Goal: Task Accomplishment & Management: Manage account settings

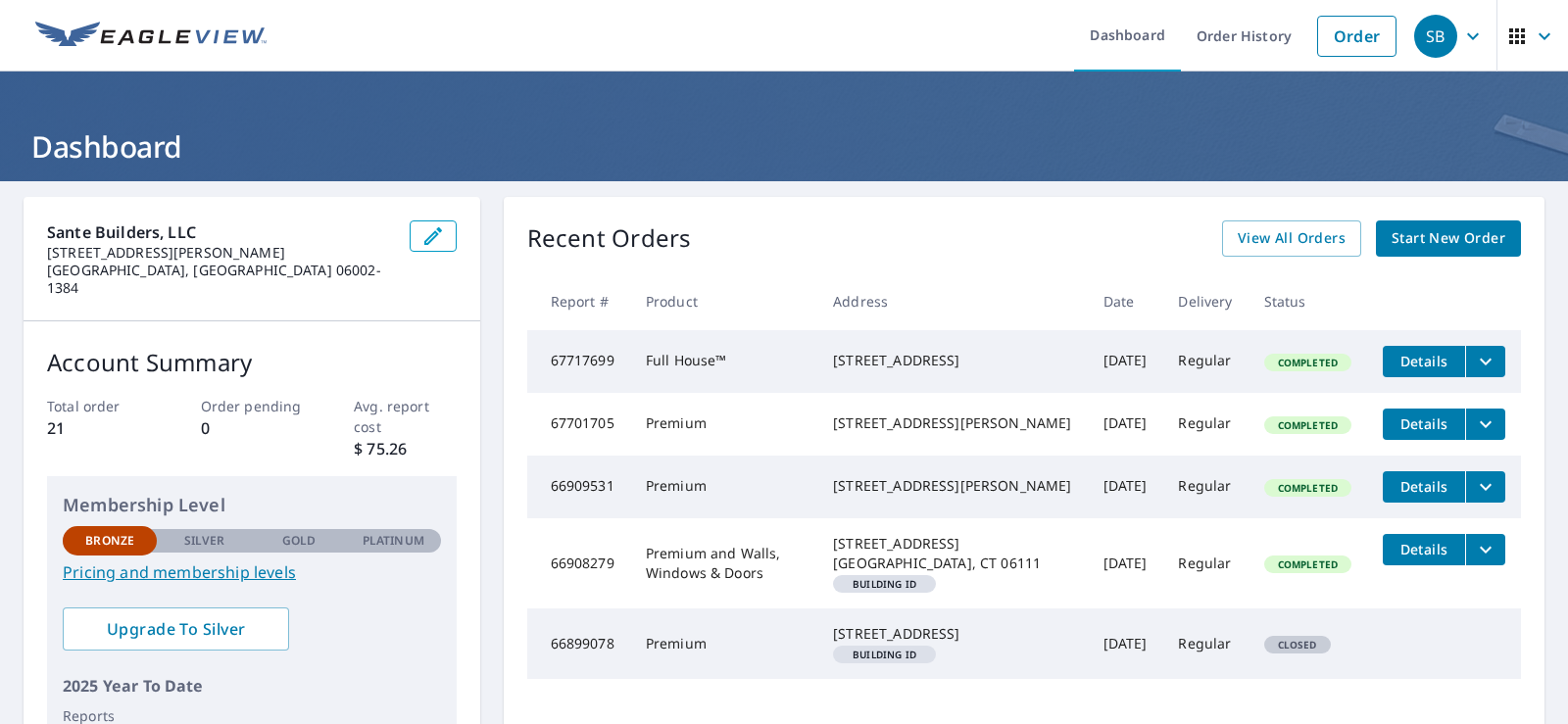
click at [1413, 433] on span "Details" at bounding box center [1423, 424] width 59 height 19
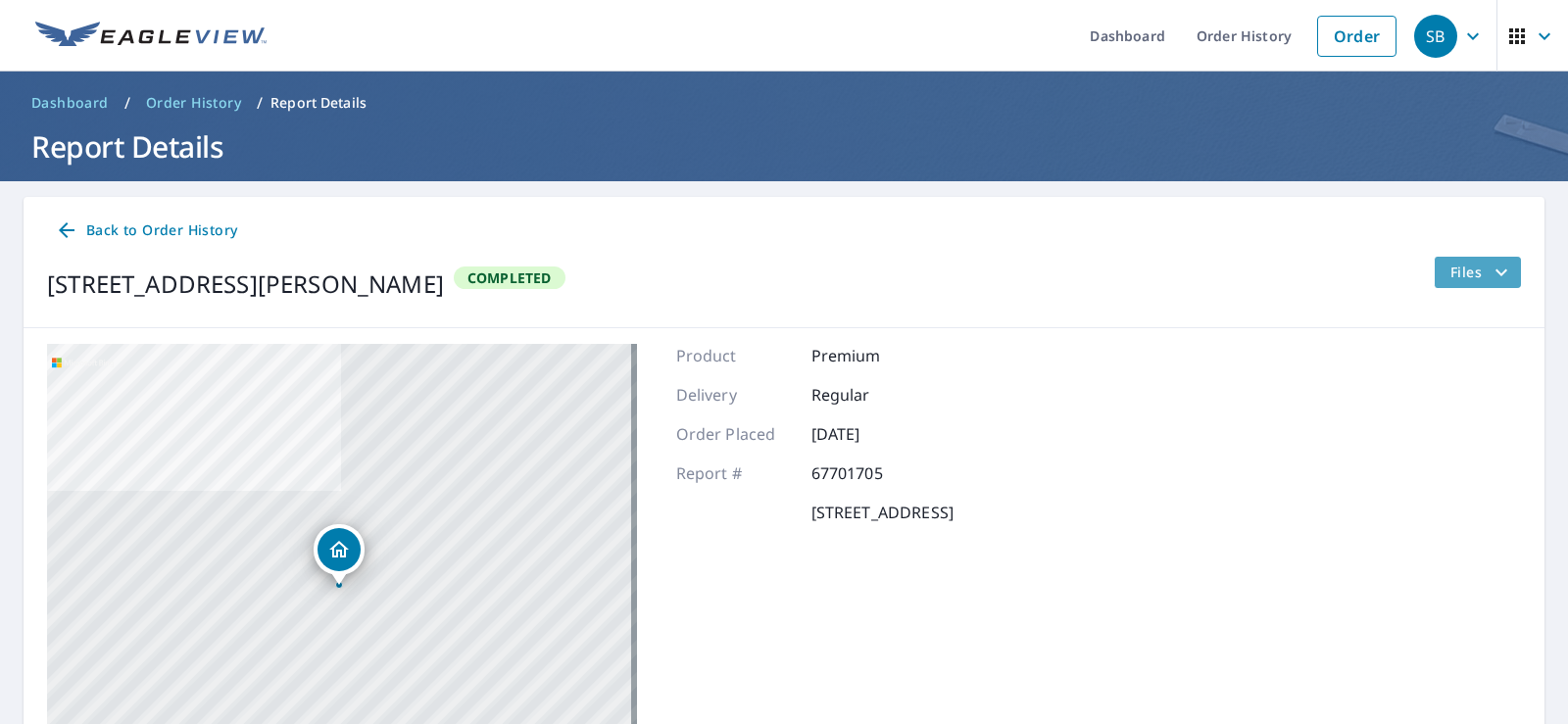
click at [1495, 271] on icon "filesDropdownBtn-67701705" at bounding box center [1501, 271] width 12 height 7
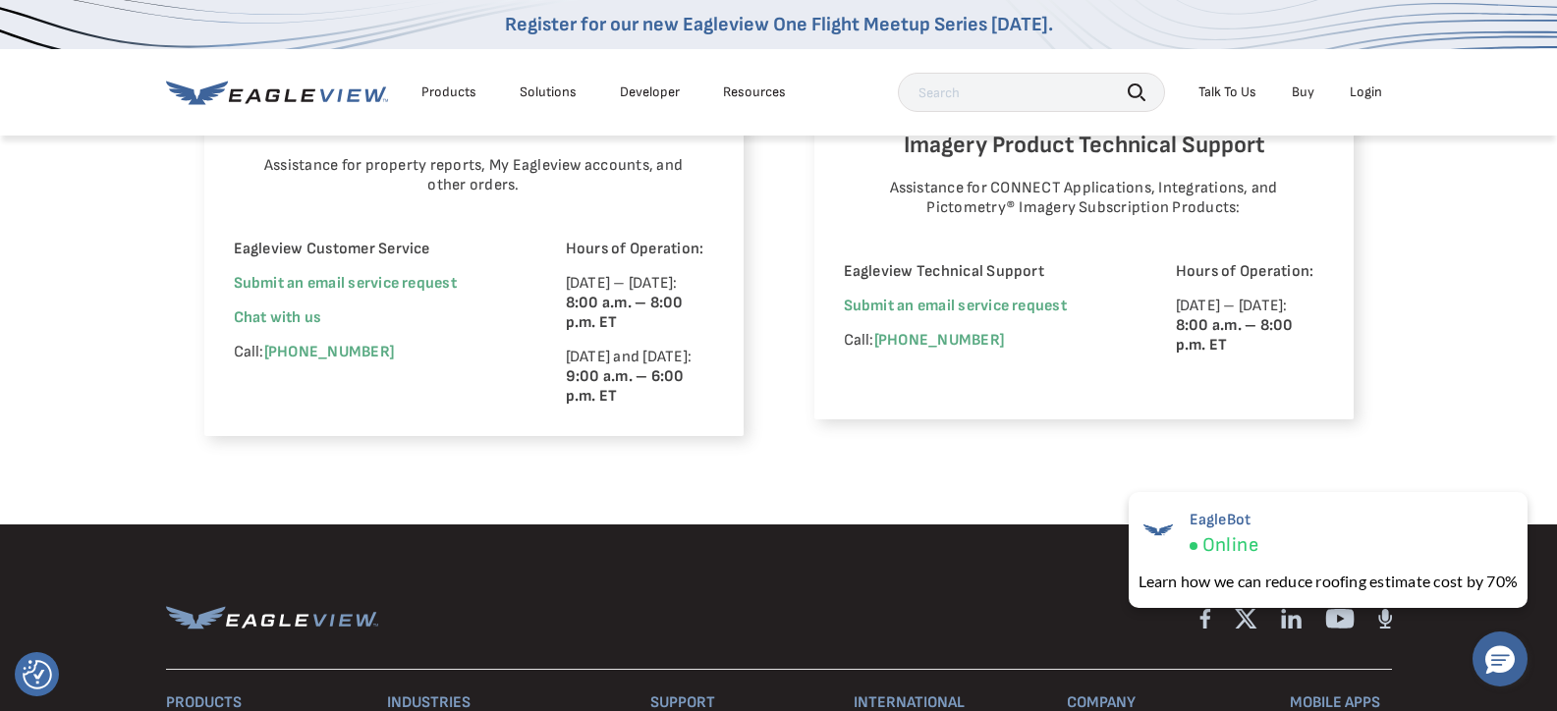
scroll to position [1375, 0]
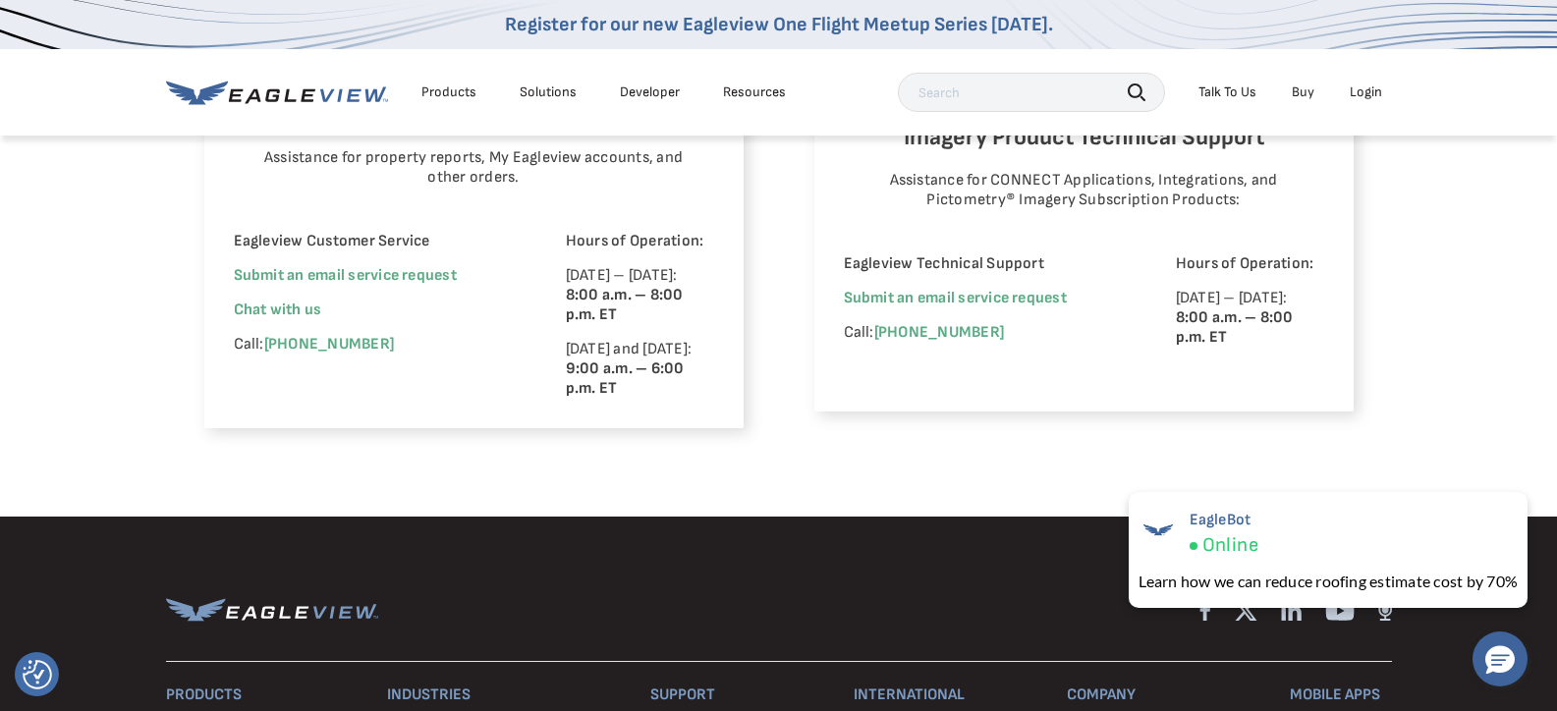
click at [1377, 99] on div "Login" at bounding box center [1366, 93] width 32 height 18
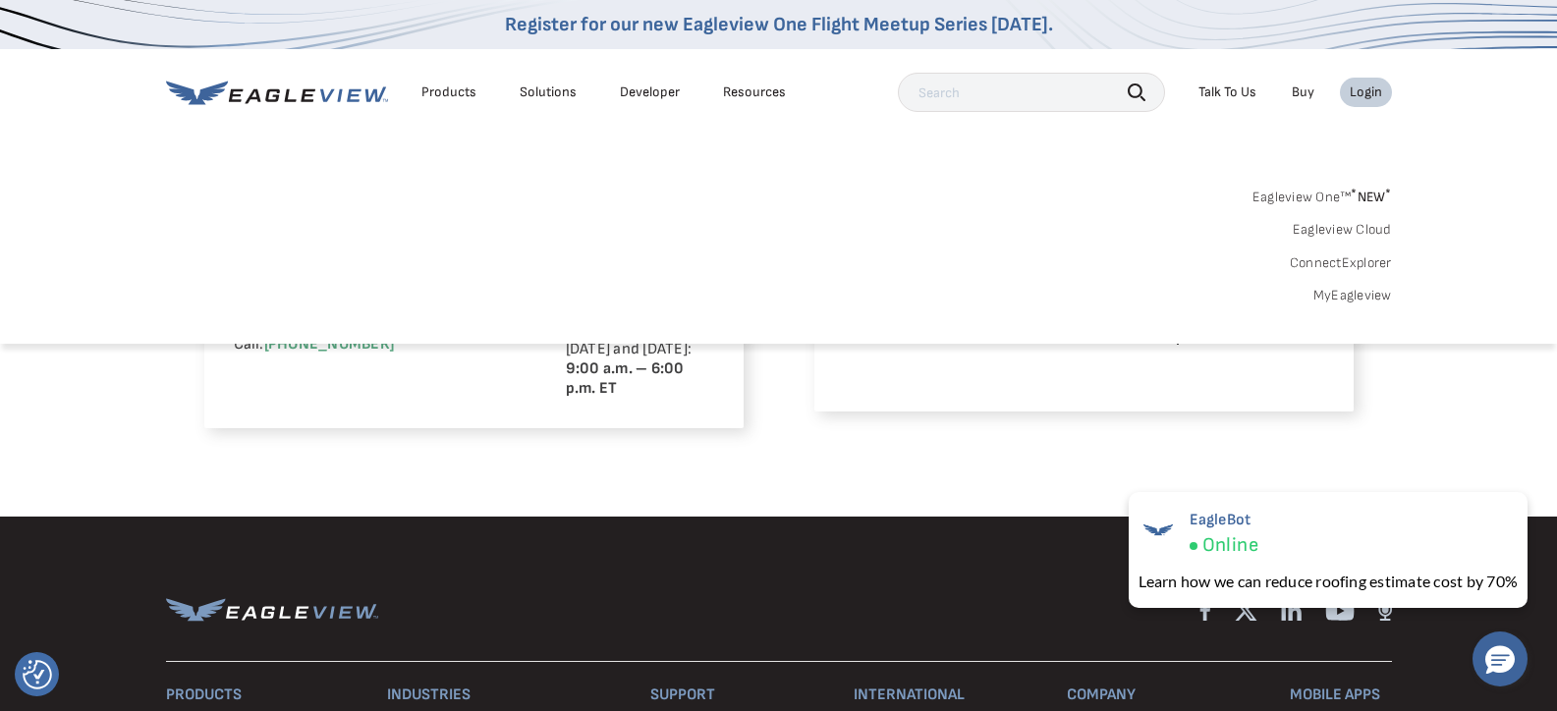
click at [1385, 297] on link "MyEagleview" at bounding box center [1352, 296] width 79 height 18
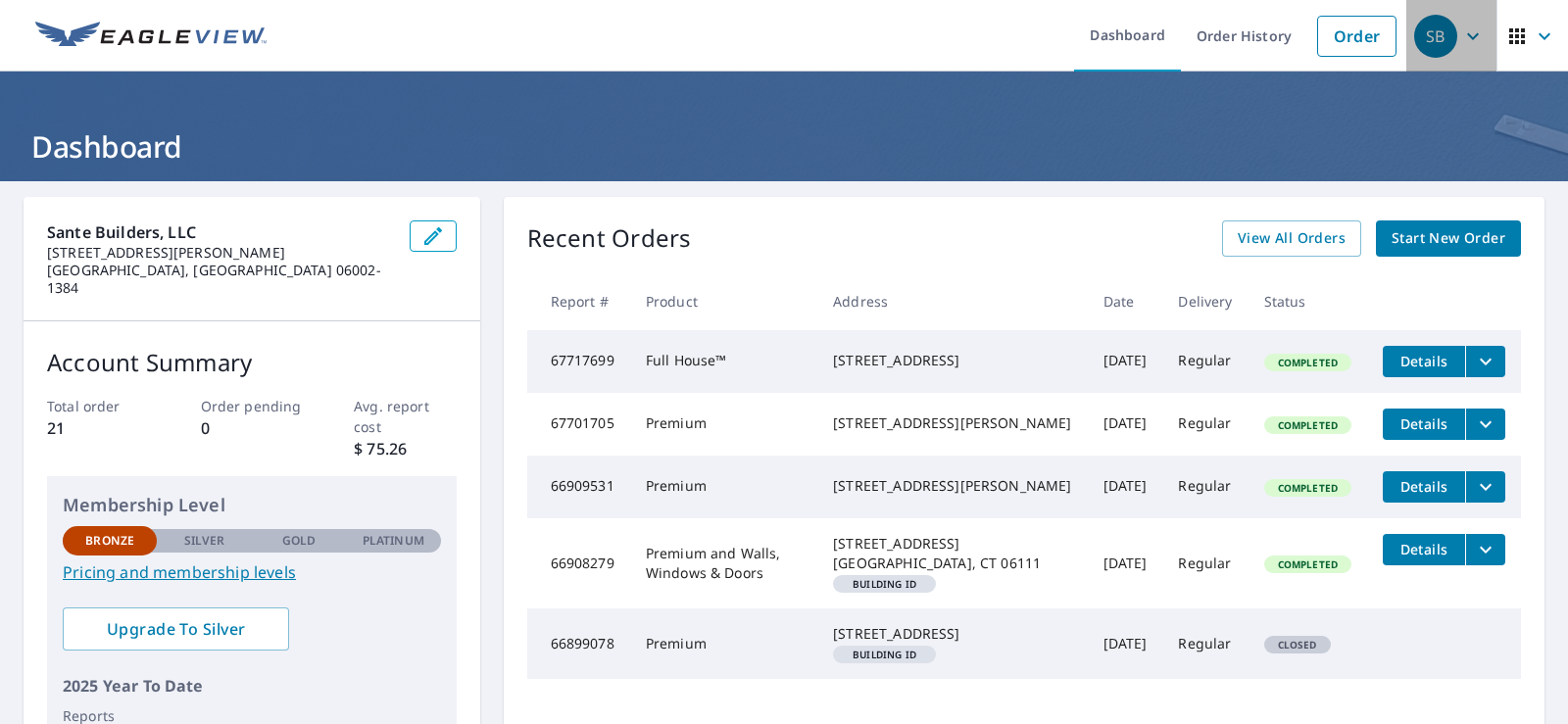
click at [1461, 39] on icon "button" at bounding box center [1473, 37] width 24 height 24
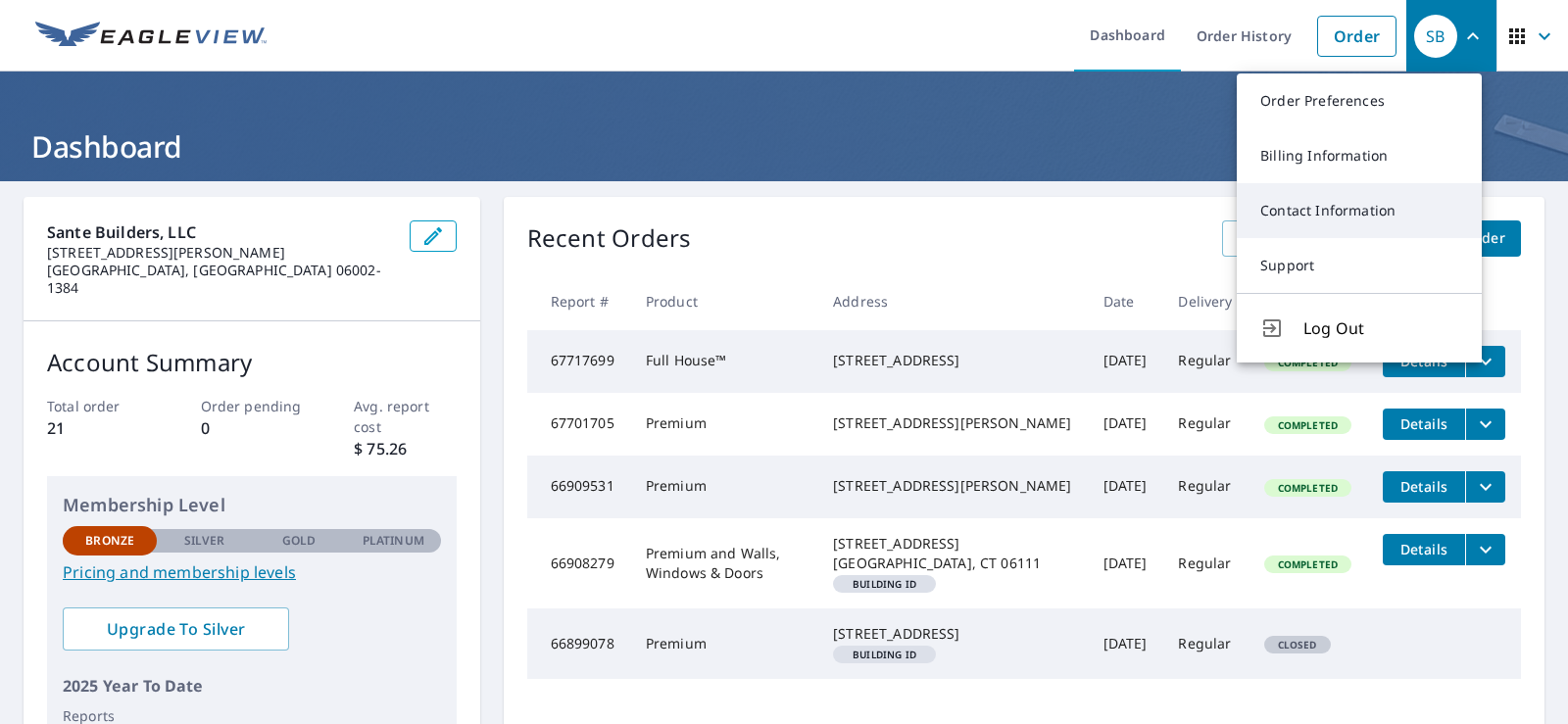
click at [1356, 202] on link "Contact Information" at bounding box center [1360, 210] width 245 height 55
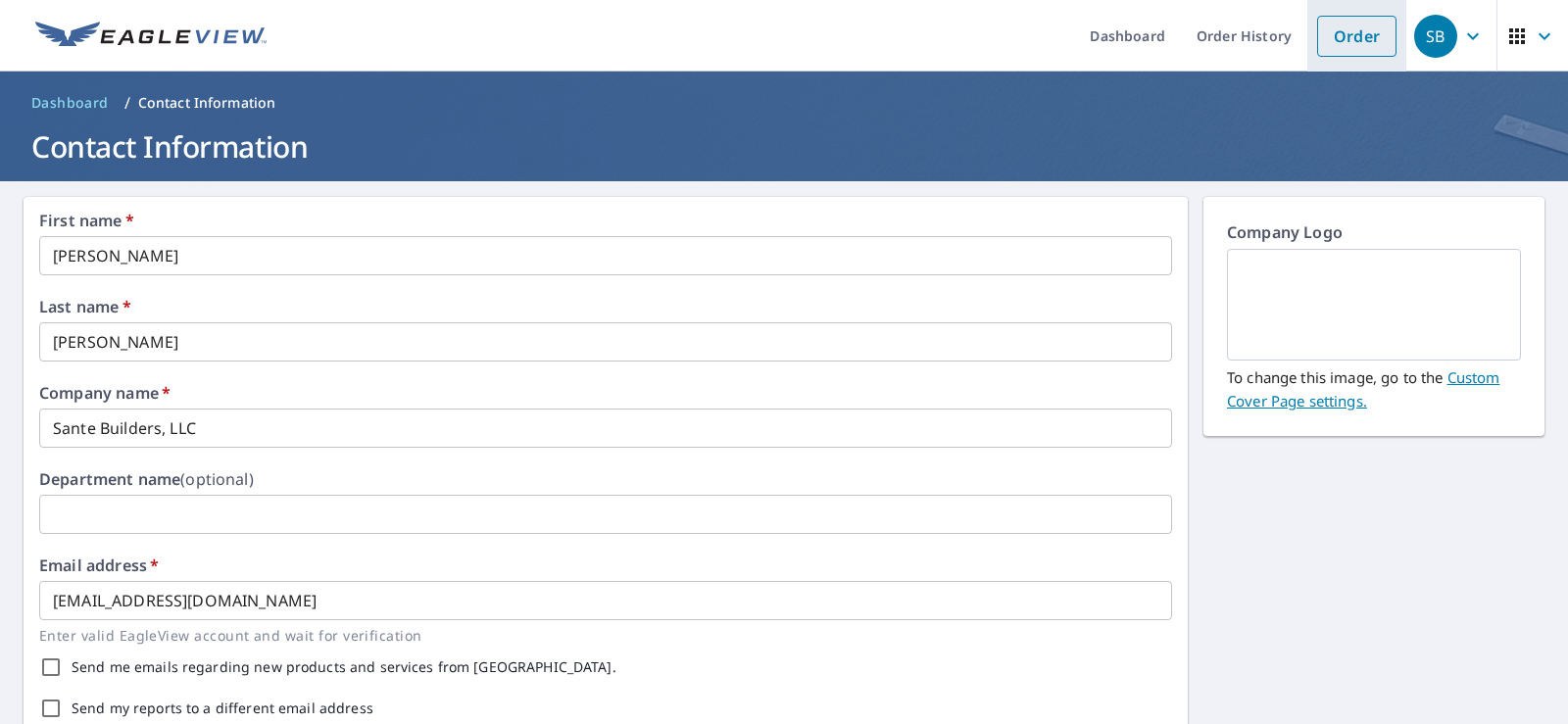
click at [1342, 37] on link "Order" at bounding box center [1357, 36] width 80 height 41
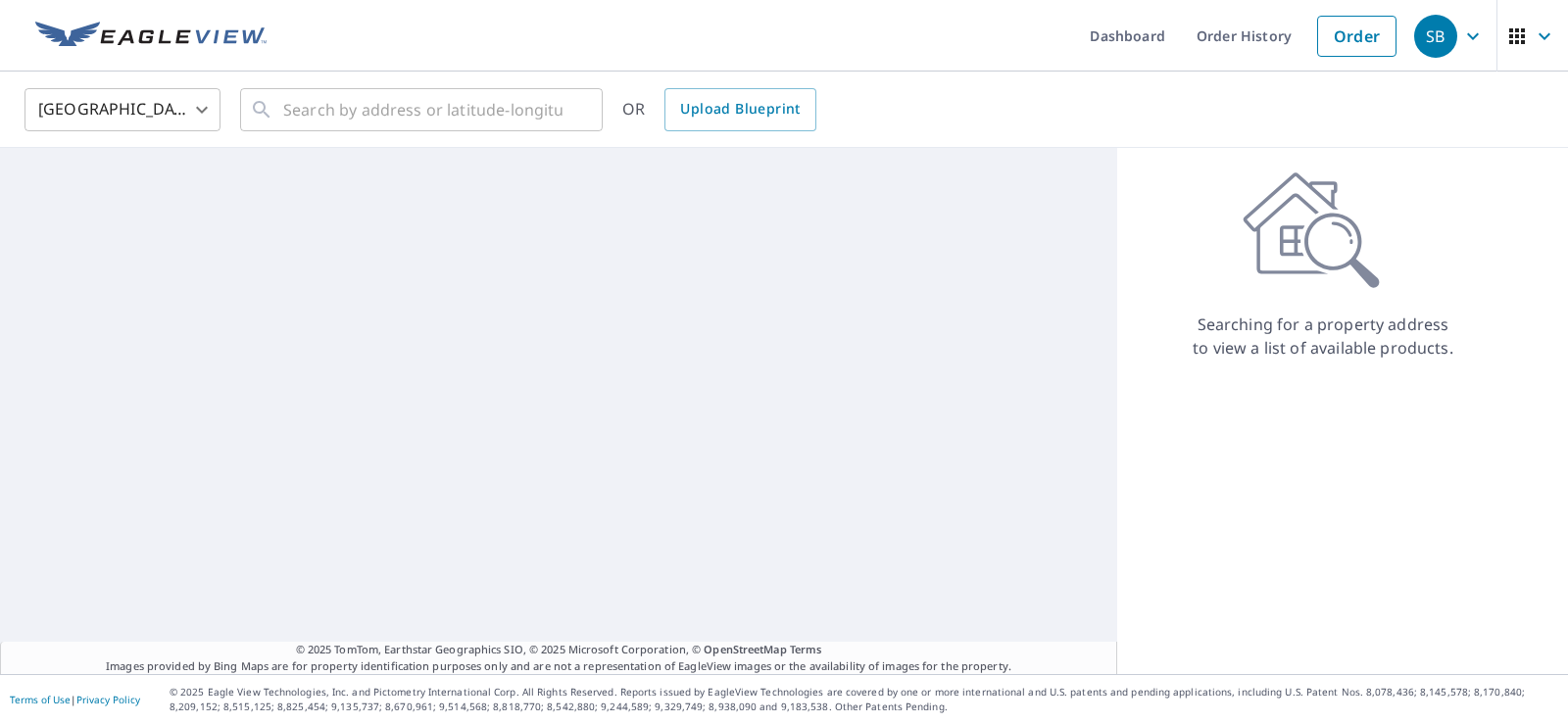
click at [1461, 38] on icon "button" at bounding box center [1473, 37] width 24 height 24
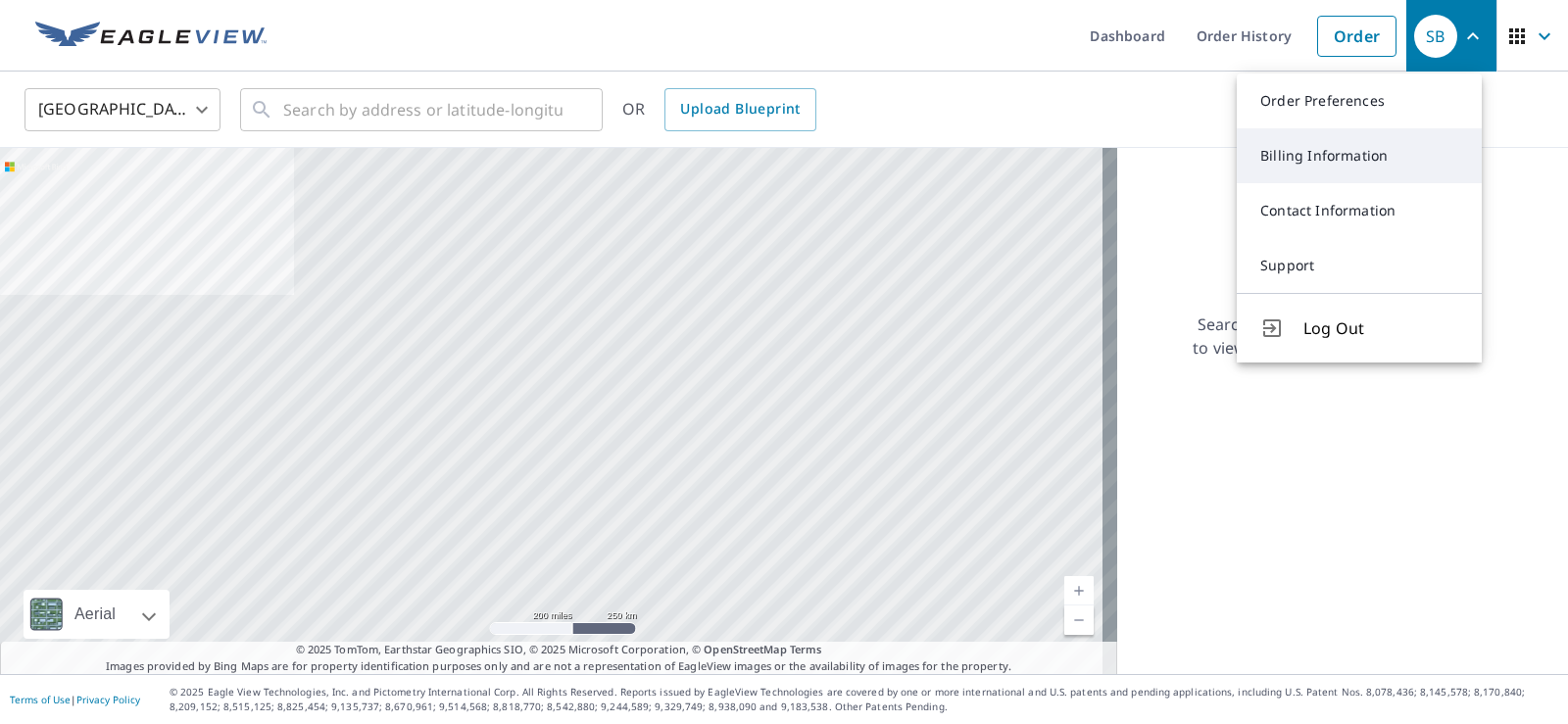
click at [1358, 166] on link "Billing Information" at bounding box center [1360, 156] width 245 height 55
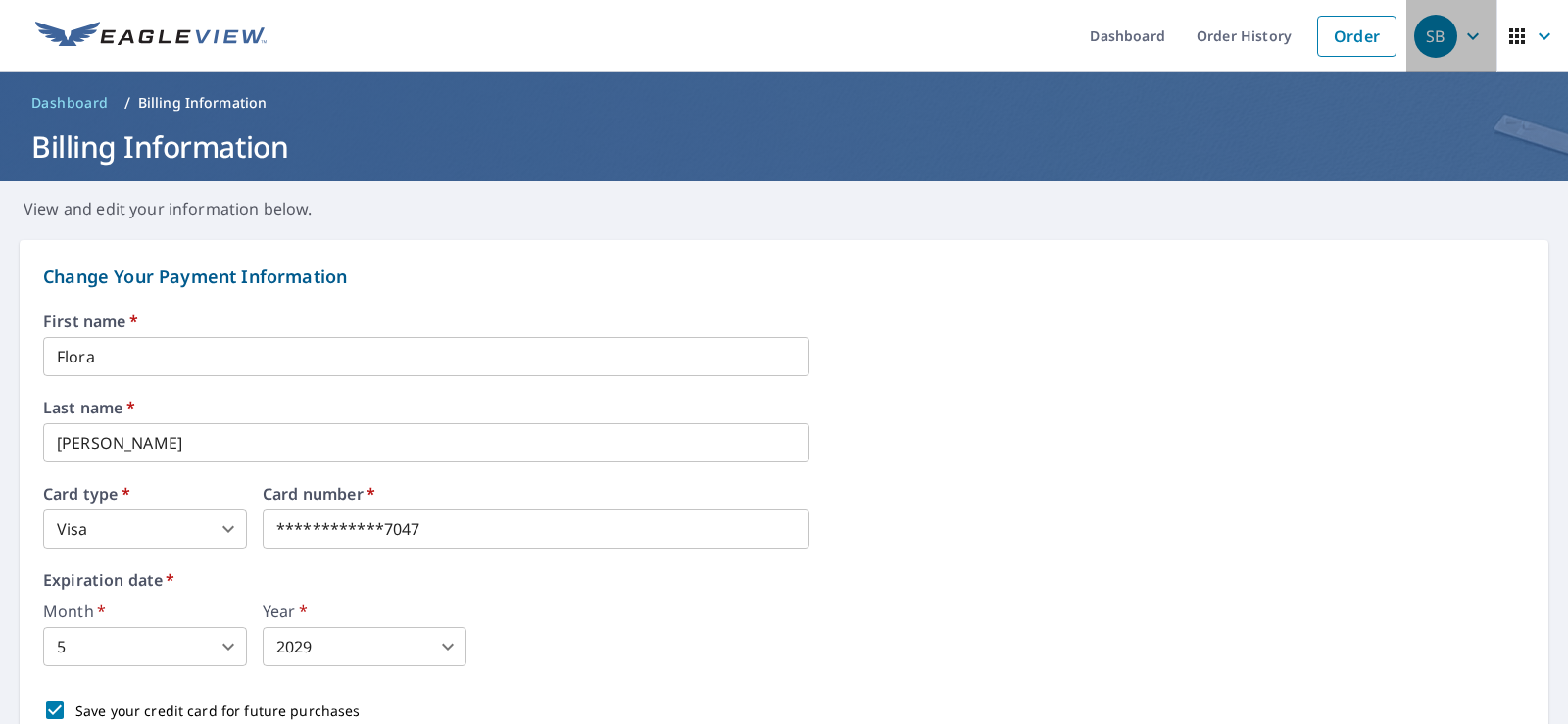
click at [1461, 33] on icon "button" at bounding box center [1473, 37] width 24 height 24
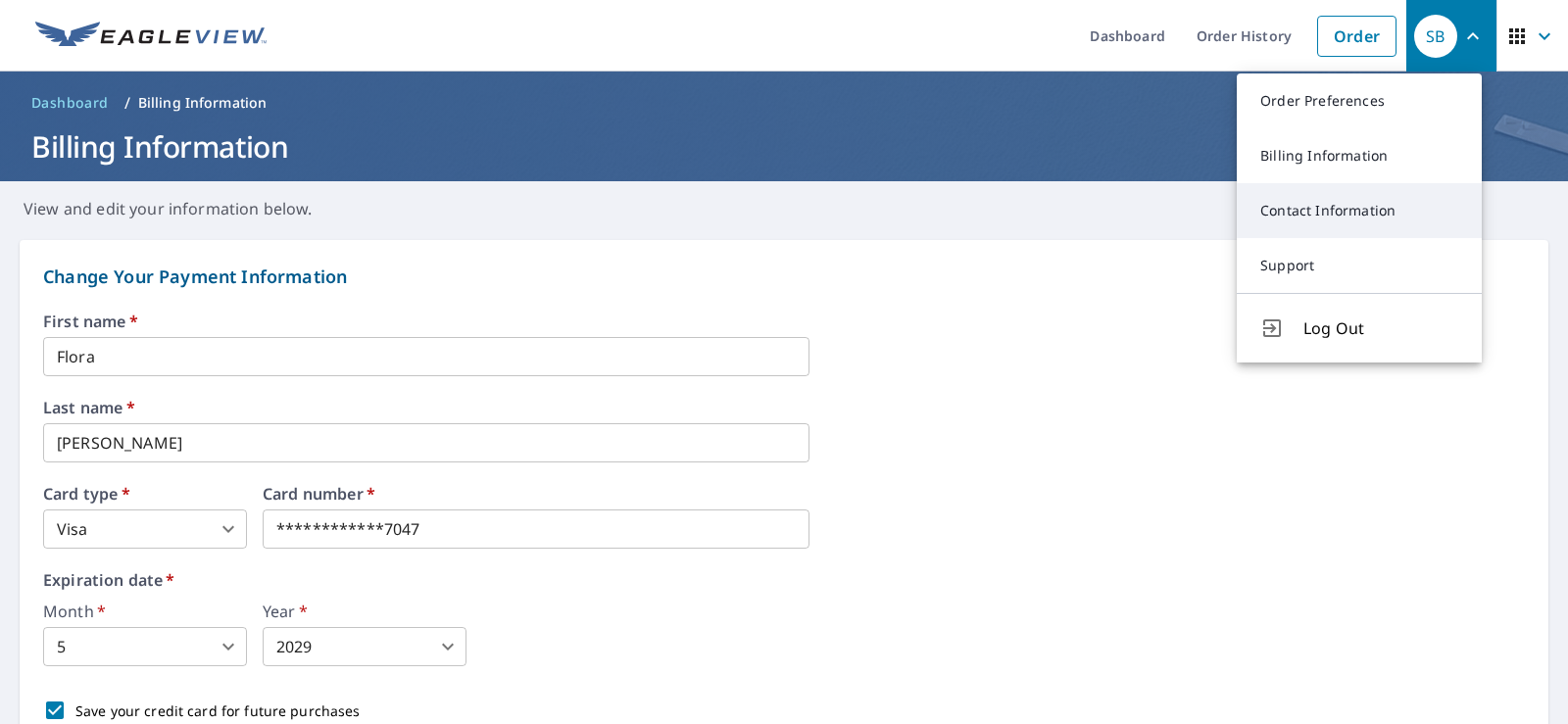
click at [1392, 208] on link "Contact Information" at bounding box center [1360, 210] width 245 height 55
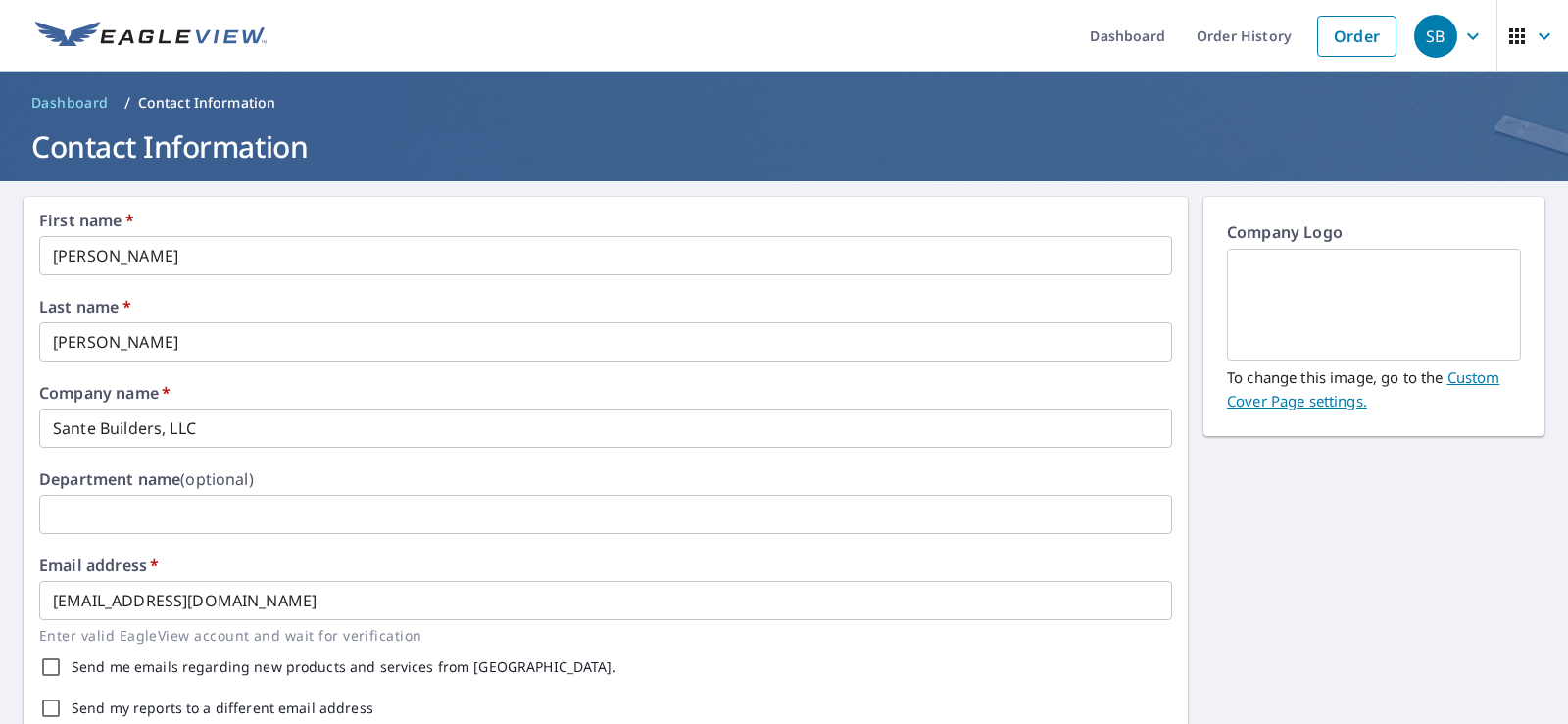
click at [1461, 47] on icon "button" at bounding box center [1473, 37] width 24 height 24
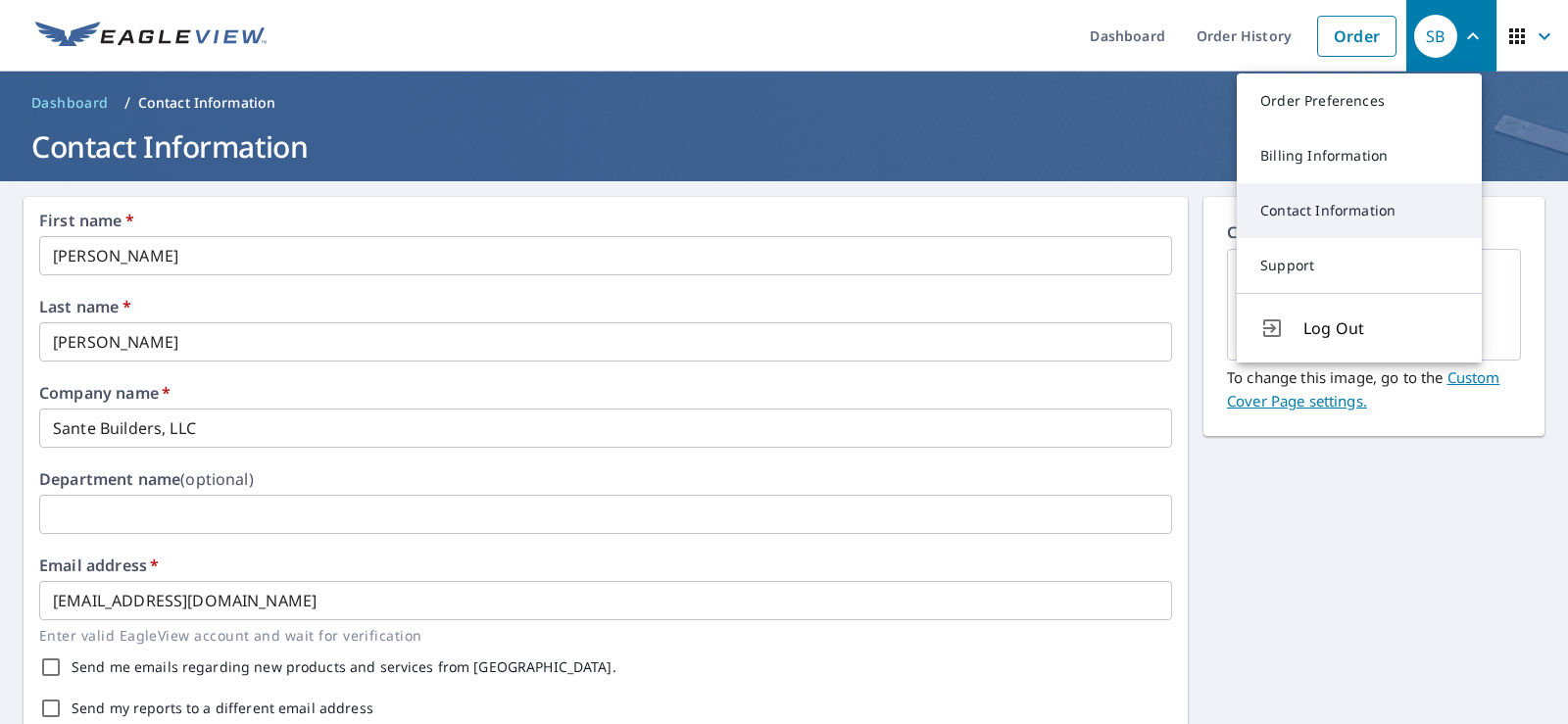
click at [1400, 211] on link "Contact Information" at bounding box center [1360, 210] width 245 height 55
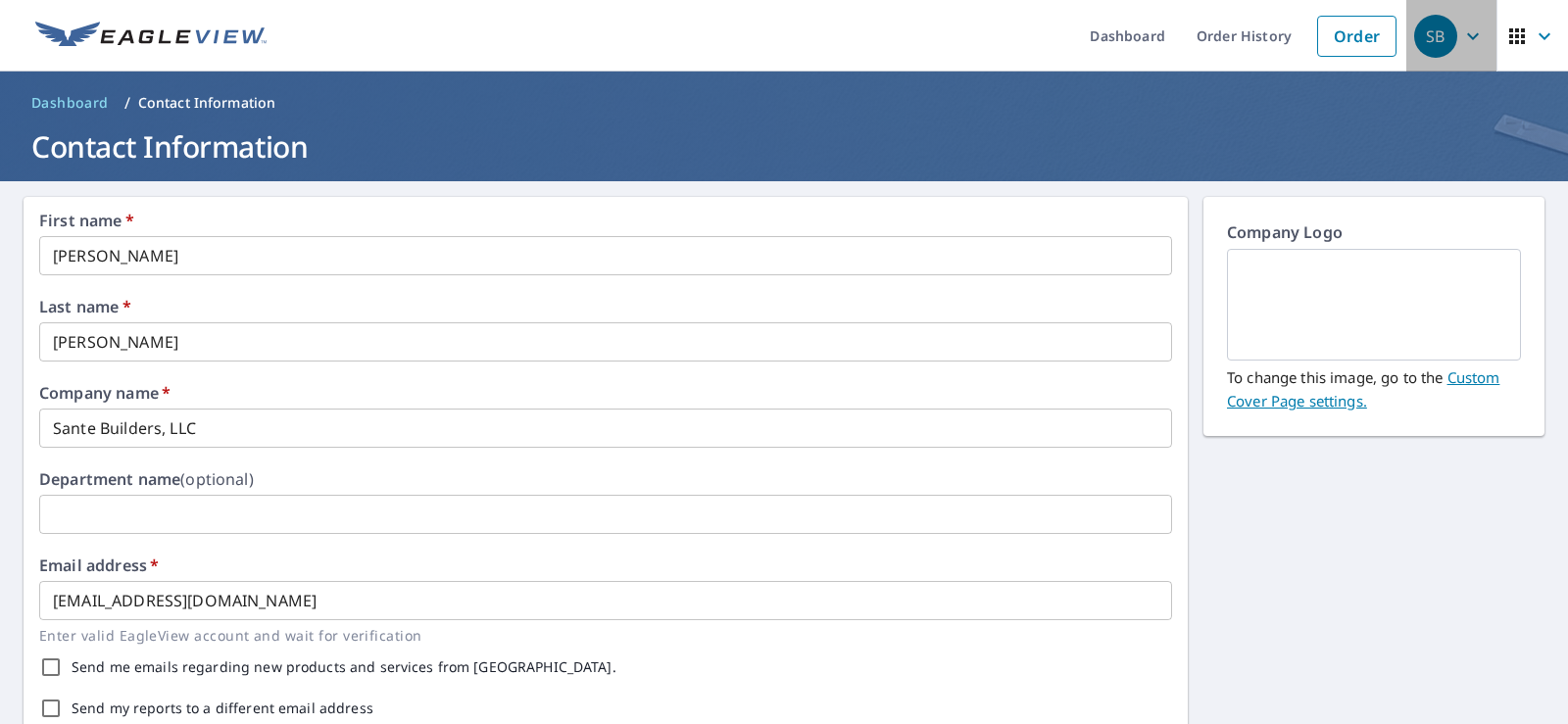
click at [1461, 39] on icon "button" at bounding box center [1473, 37] width 24 height 24
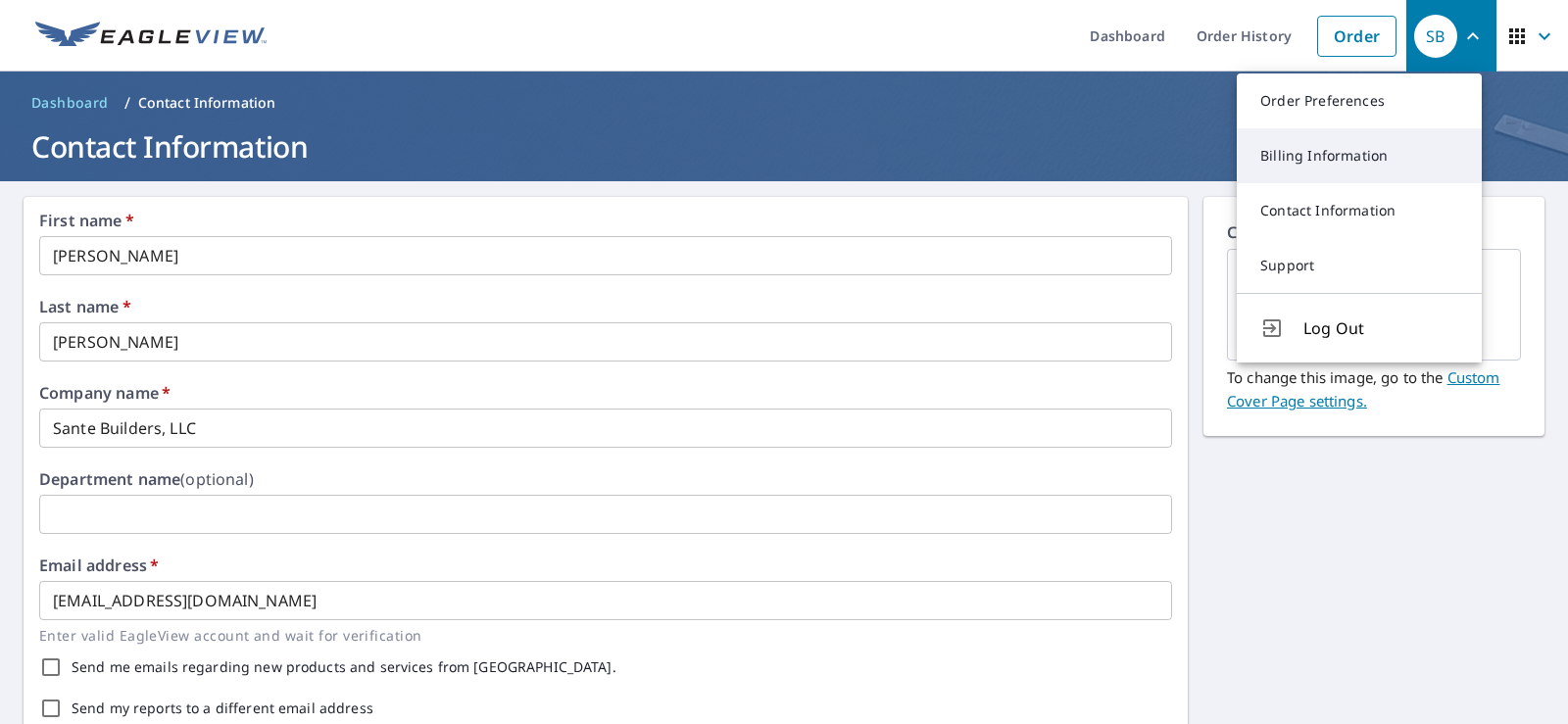
click at [1350, 147] on link "Billing Information" at bounding box center [1360, 156] width 245 height 55
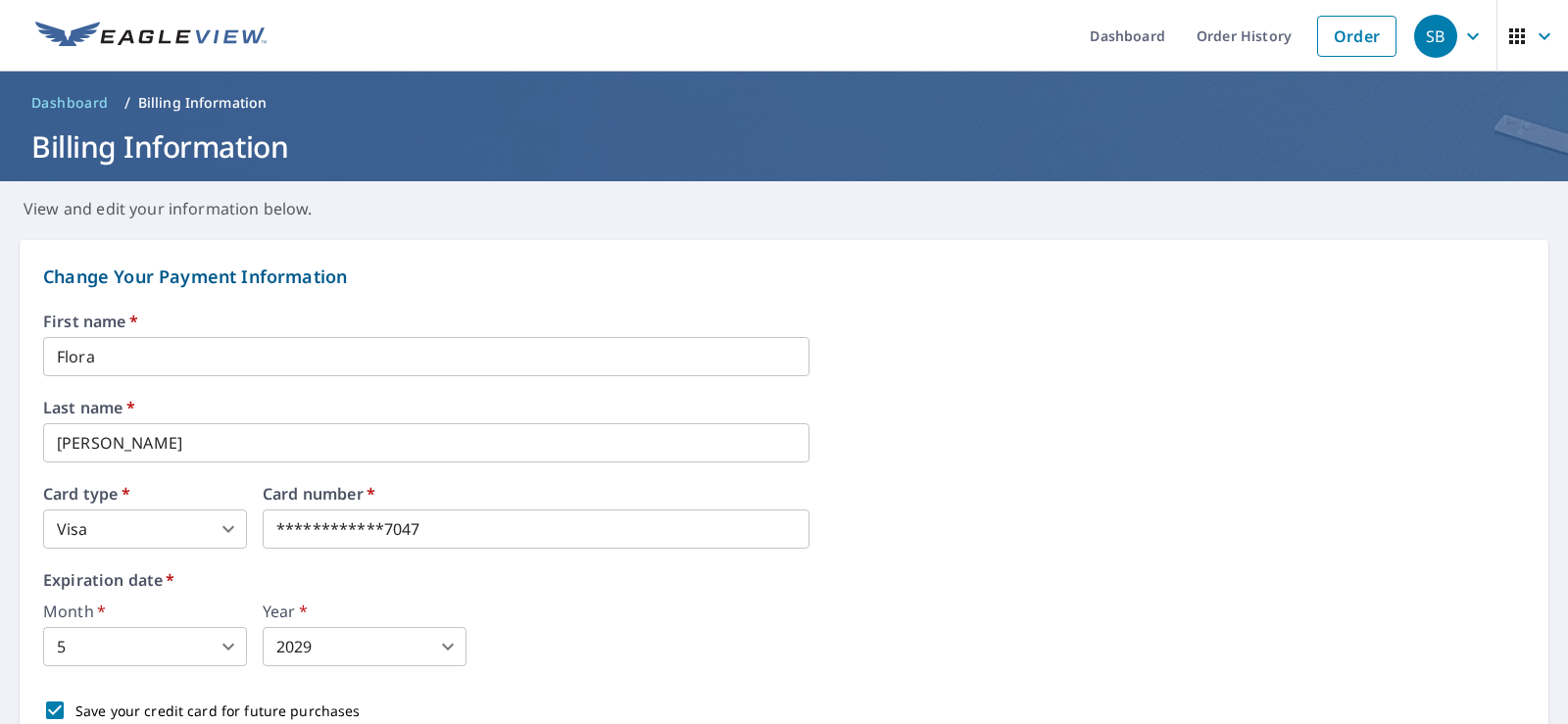
click at [1461, 40] on icon "button" at bounding box center [1473, 37] width 24 height 24
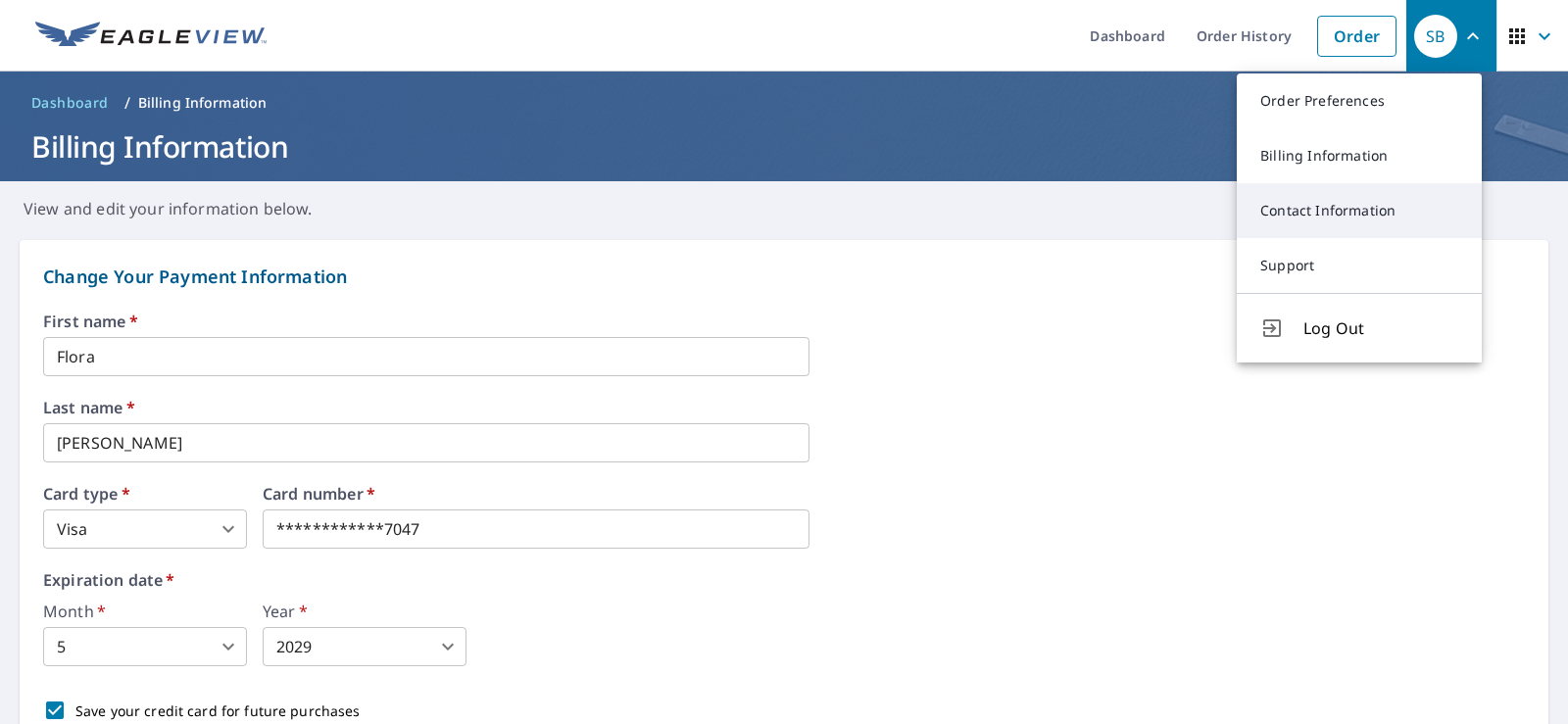
click at [1341, 215] on link "Contact Information" at bounding box center [1360, 210] width 245 height 55
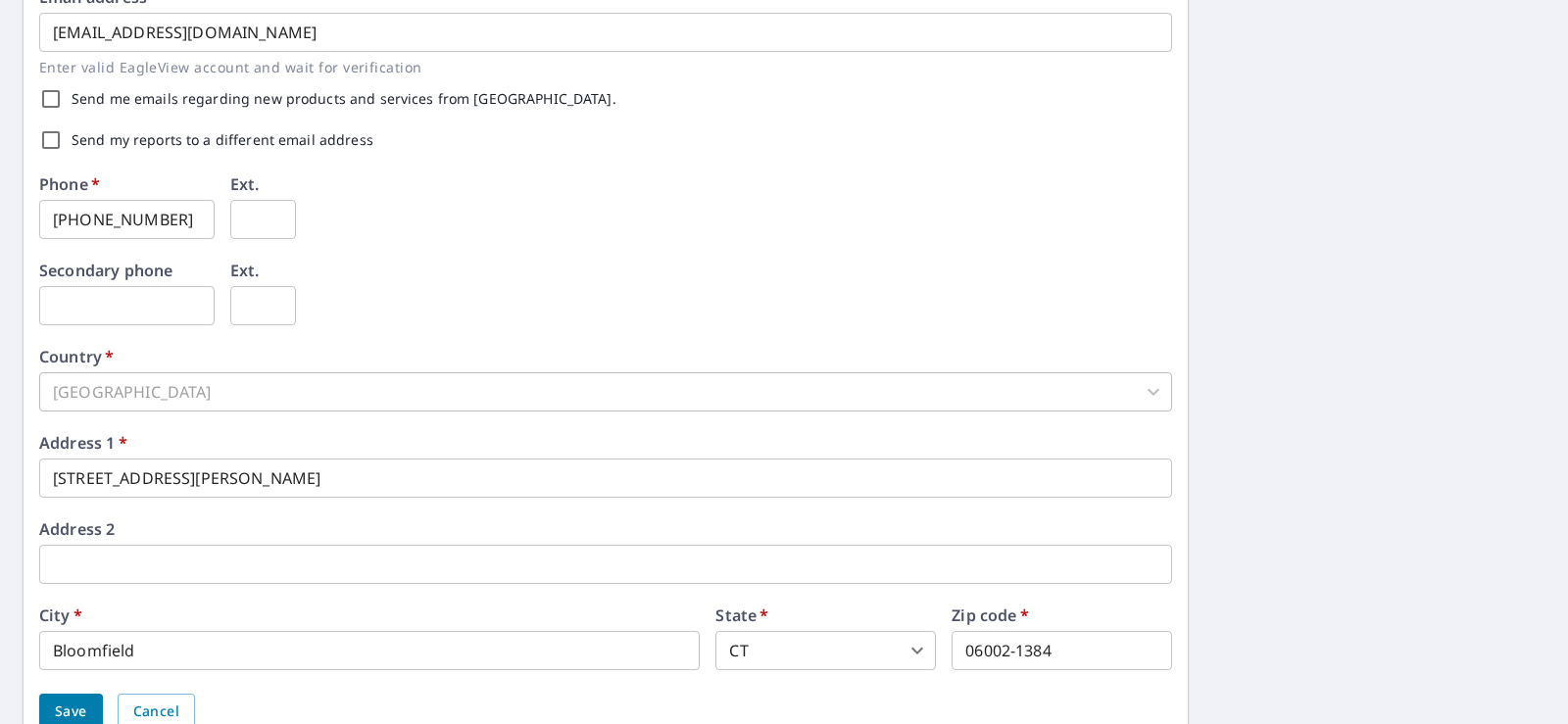
scroll to position [655, 0]
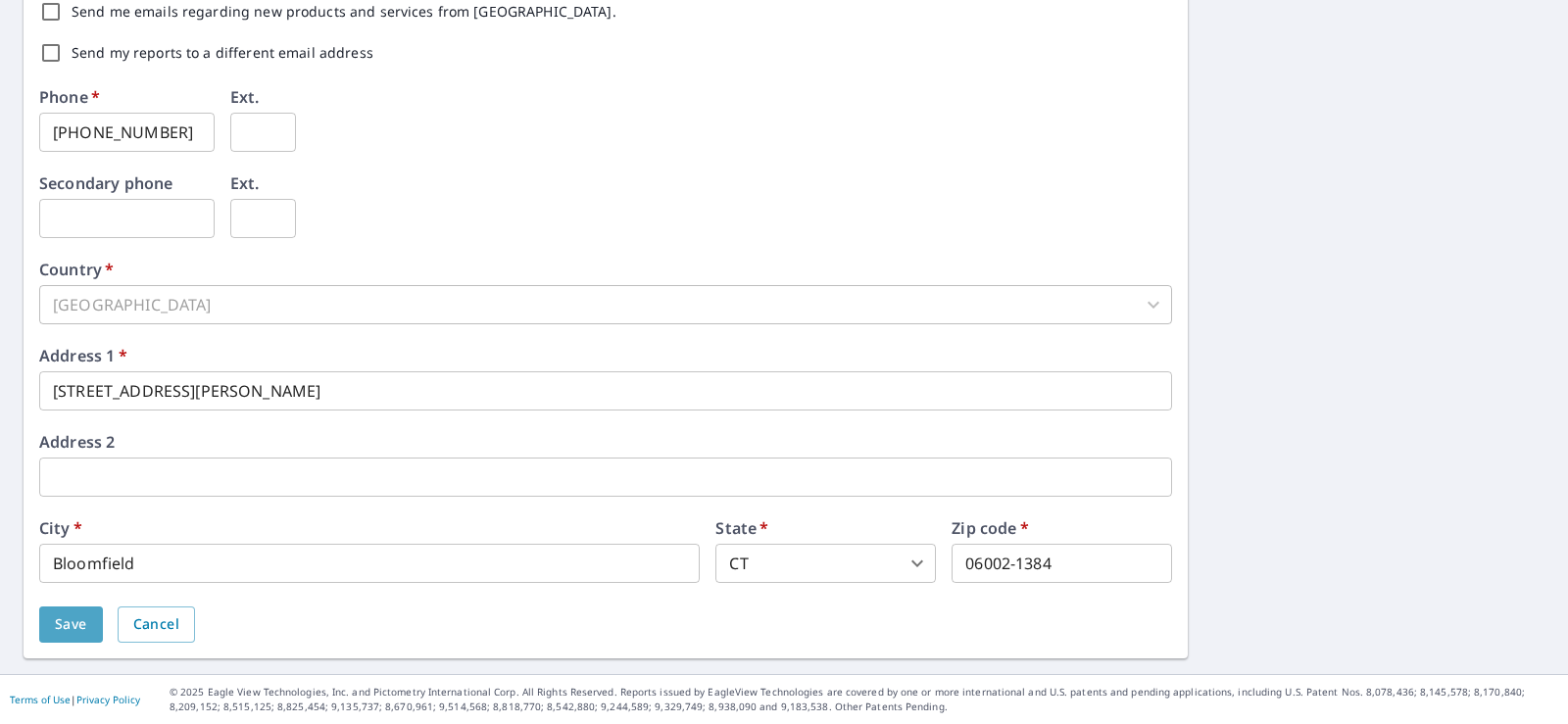
click at [55, 625] on span "Save" at bounding box center [71, 624] width 32 height 25
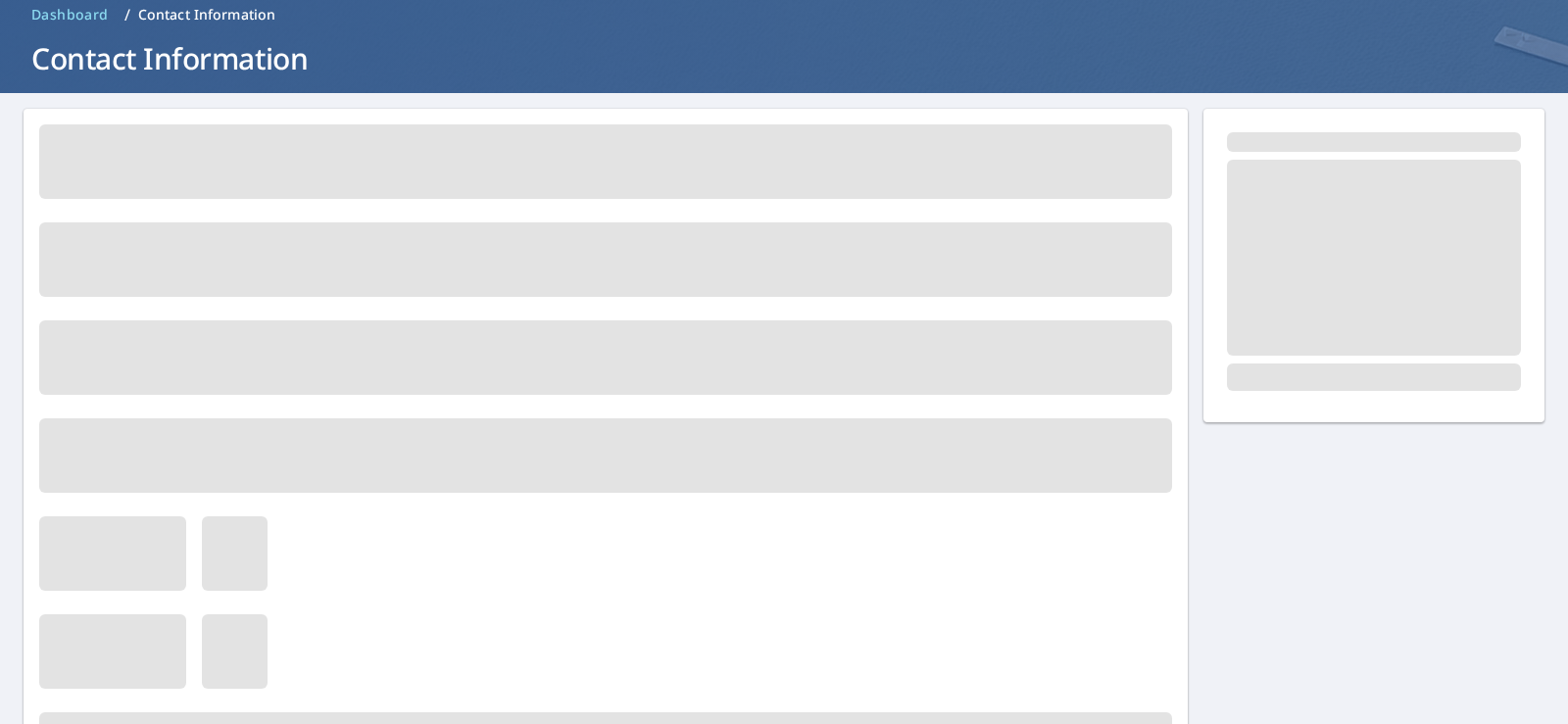
scroll to position [0, 0]
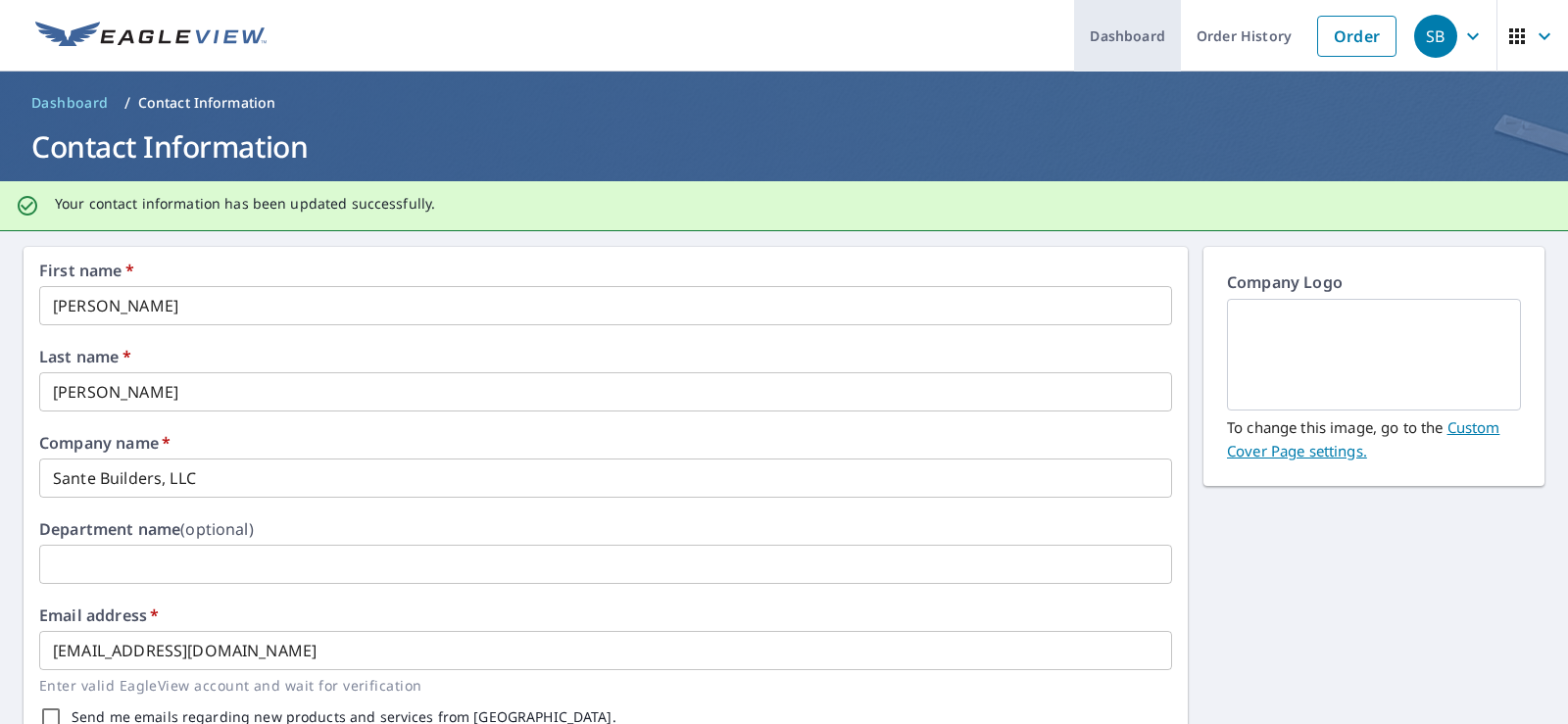
click at [1146, 48] on link "Dashboard" at bounding box center [1127, 36] width 107 height 72
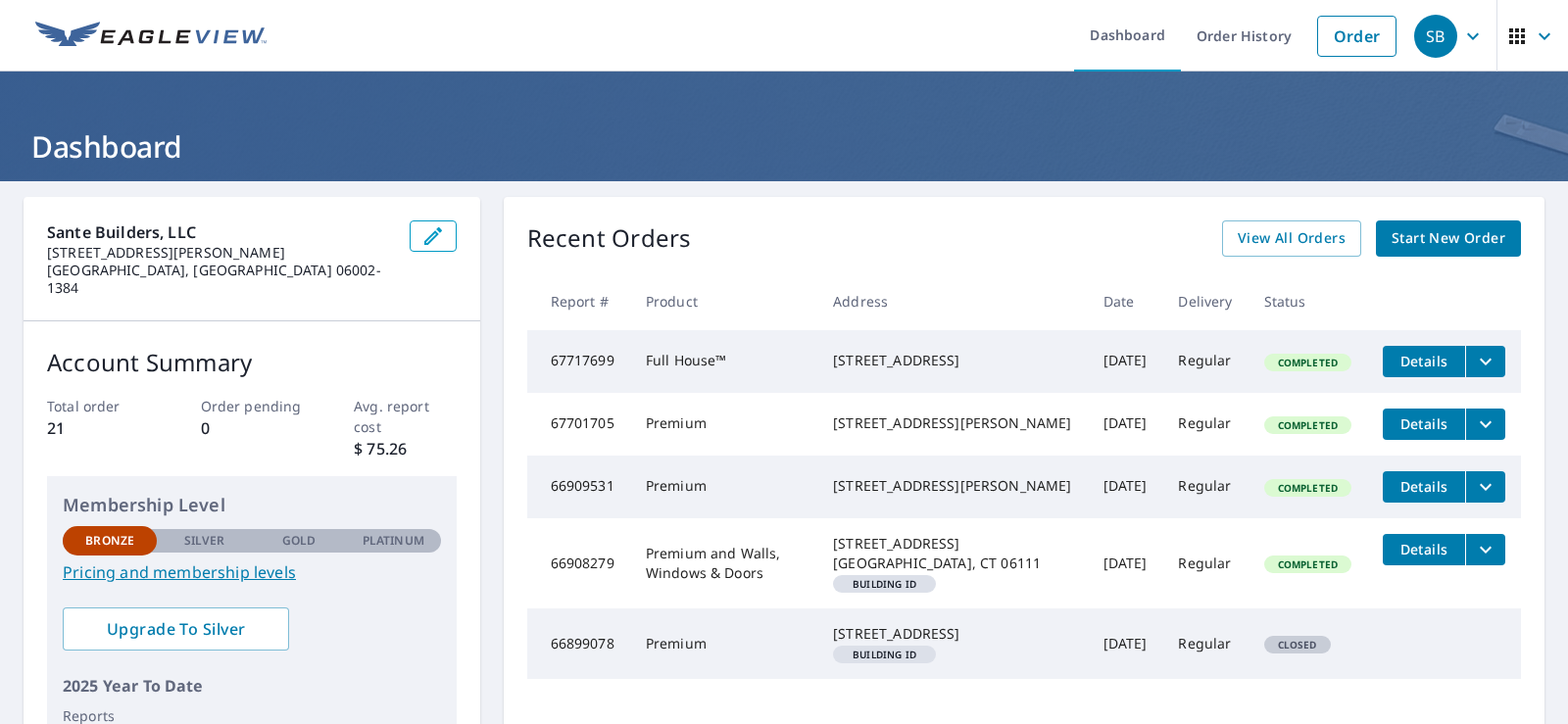
click at [1461, 40] on icon "button" at bounding box center [1473, 37] width 24 height 24
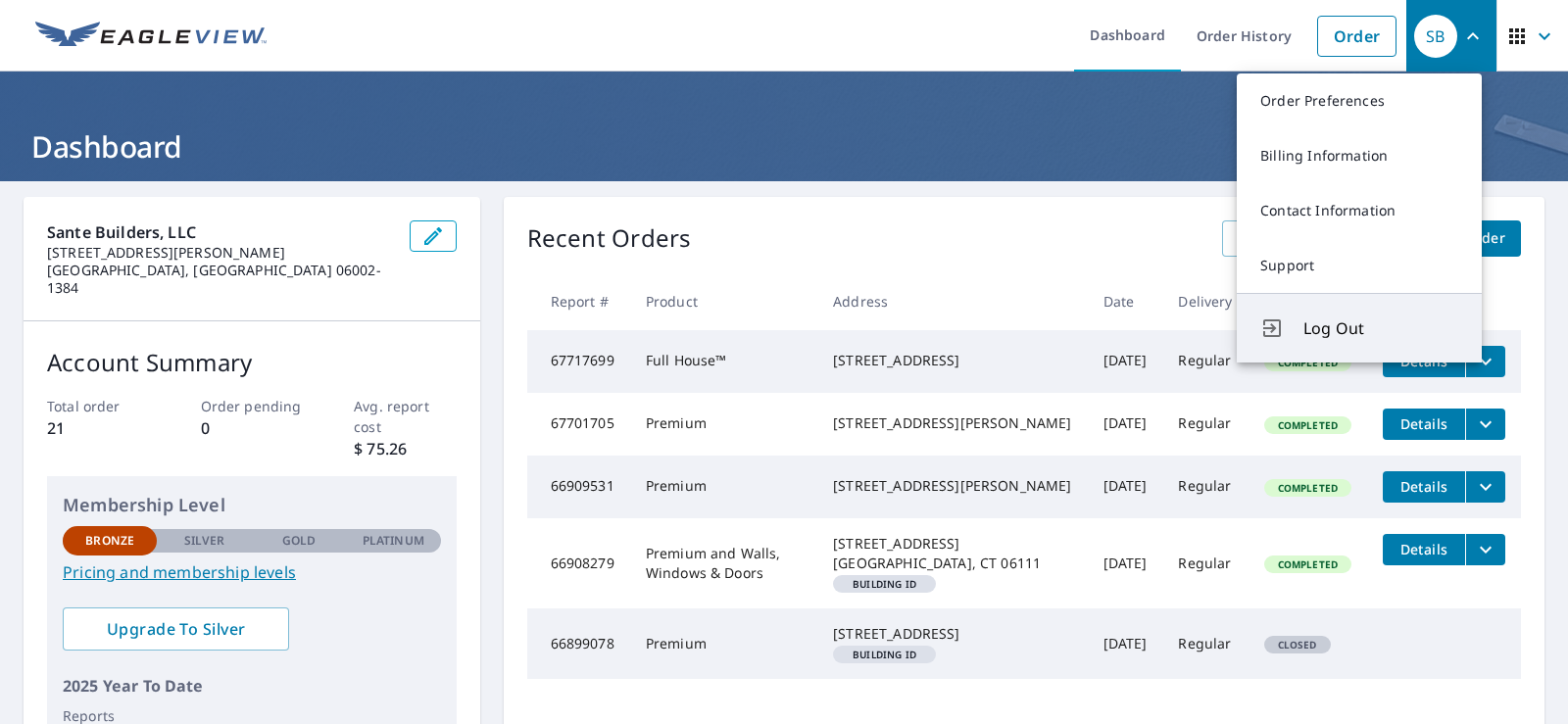
click at [1372, 330] on span "Log Out" at bounding box center [1380, 328] width 155 height 24
